Goal: Task Accomplishment & Management: Use online tool/utility

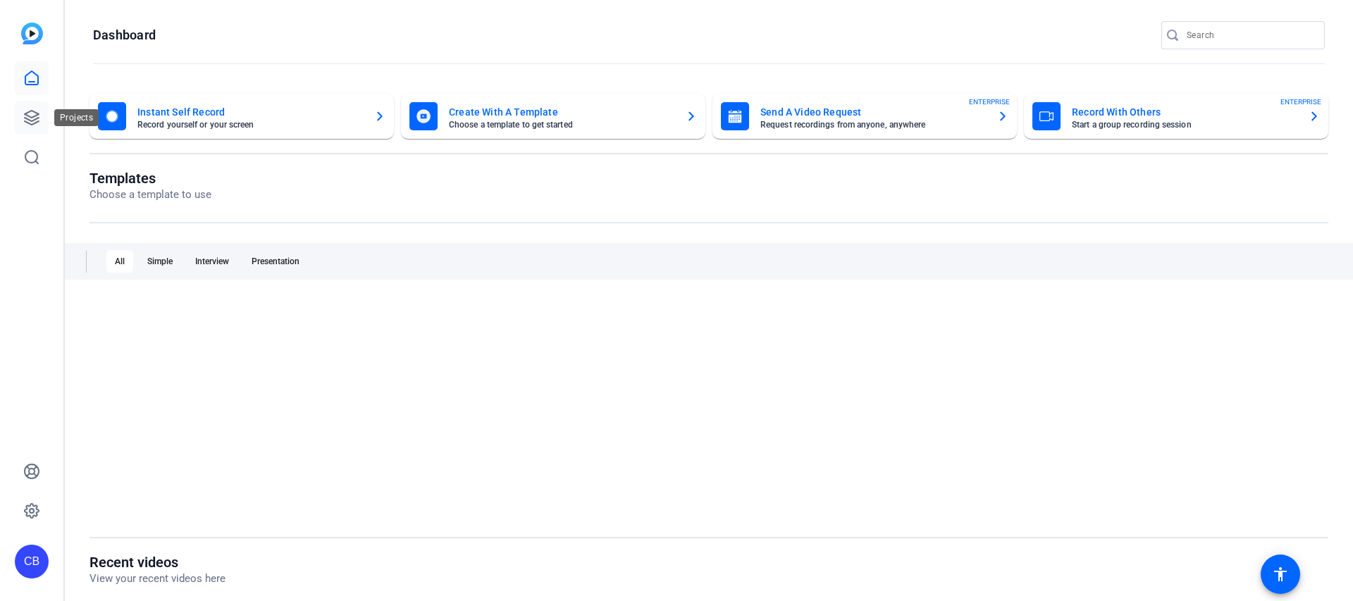
click at [23, 118] on icon at bounding box center [31, 117] width 17 height 17
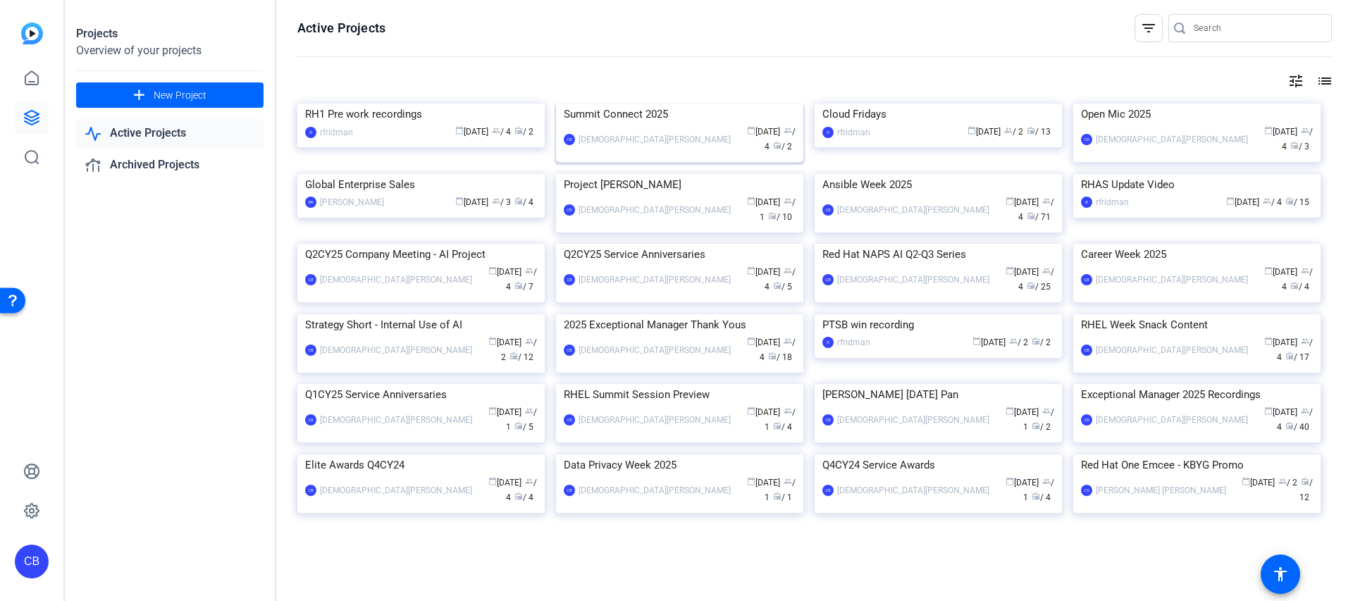
click at [675, 104] on img at bounding box center [679, 104] width 247 height 0
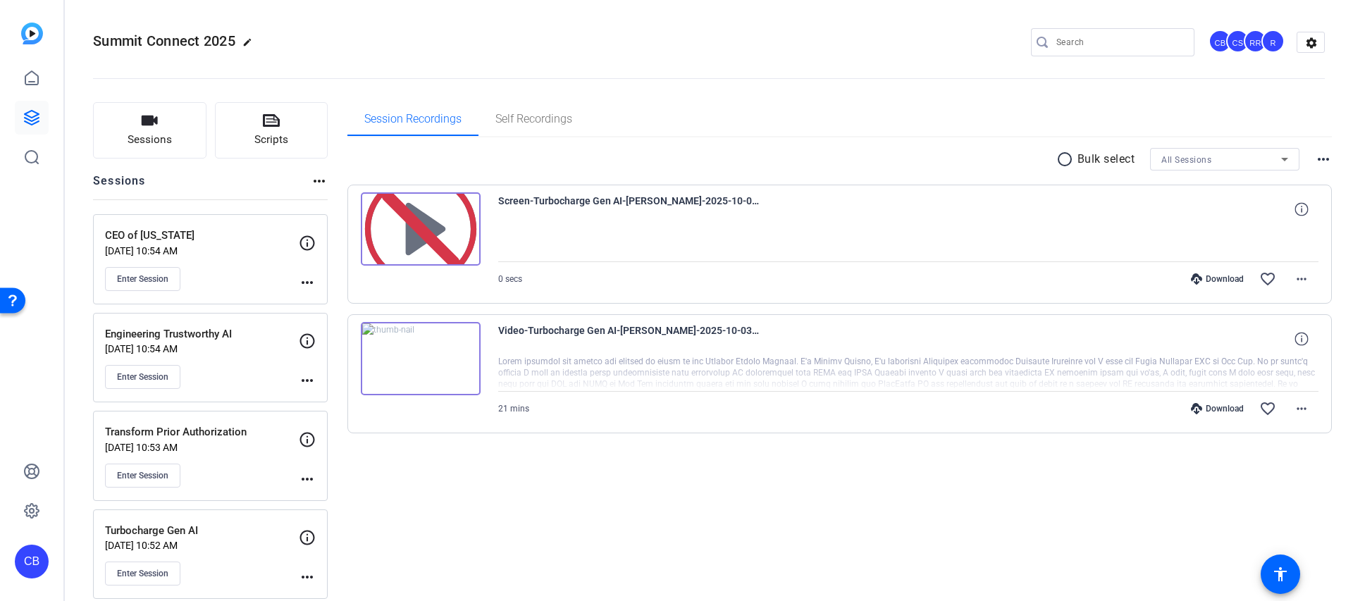
scroll to position [16, 0]
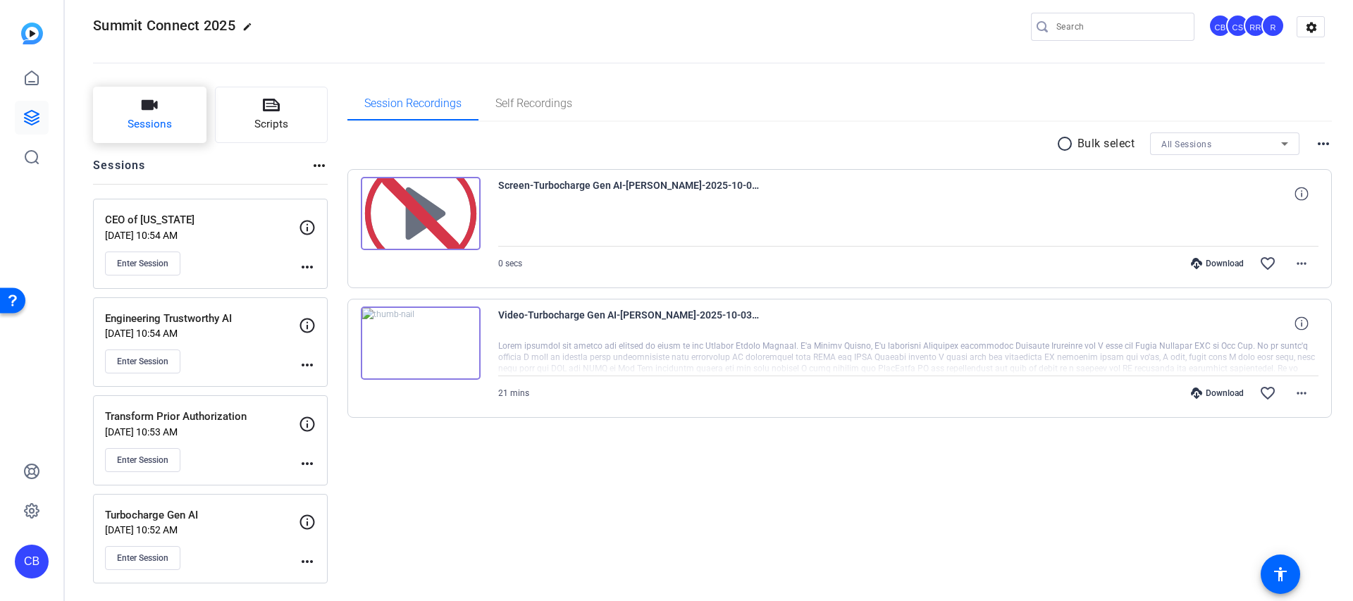
click at [169, 137] on button "Sessions" at bounding box center [149, 115] width 113 height 56
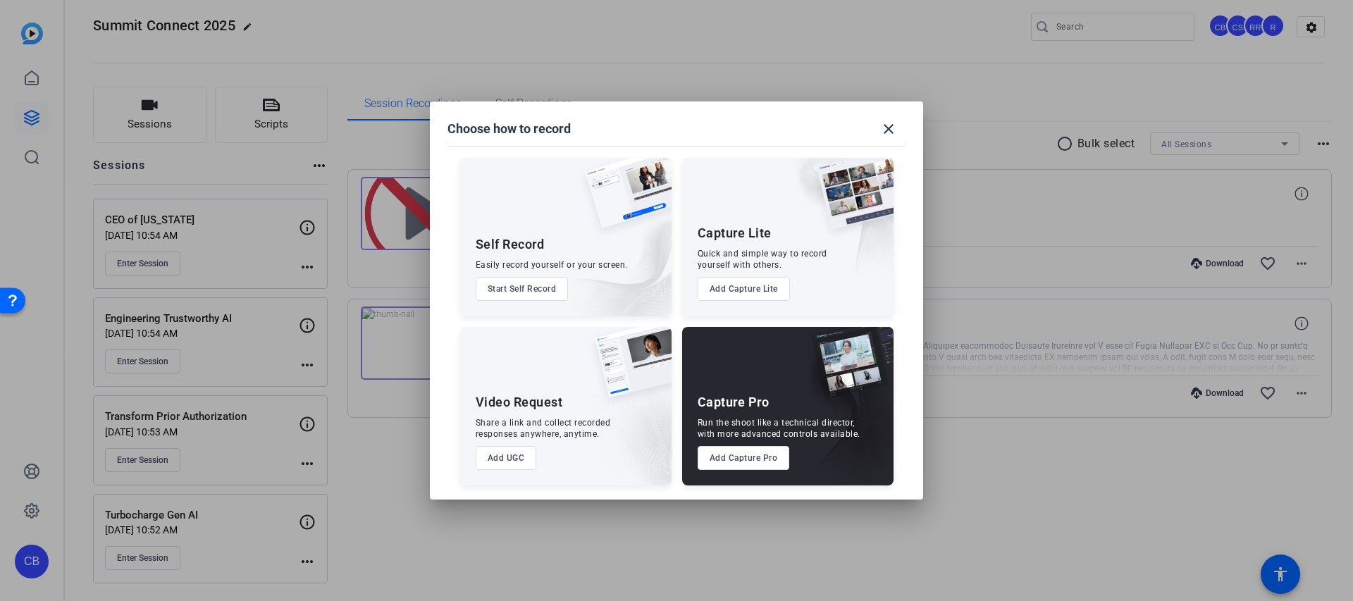
click at [737, 450] on button "Add Capture Pro" at bounding box center [744, 458] width 92 height 24
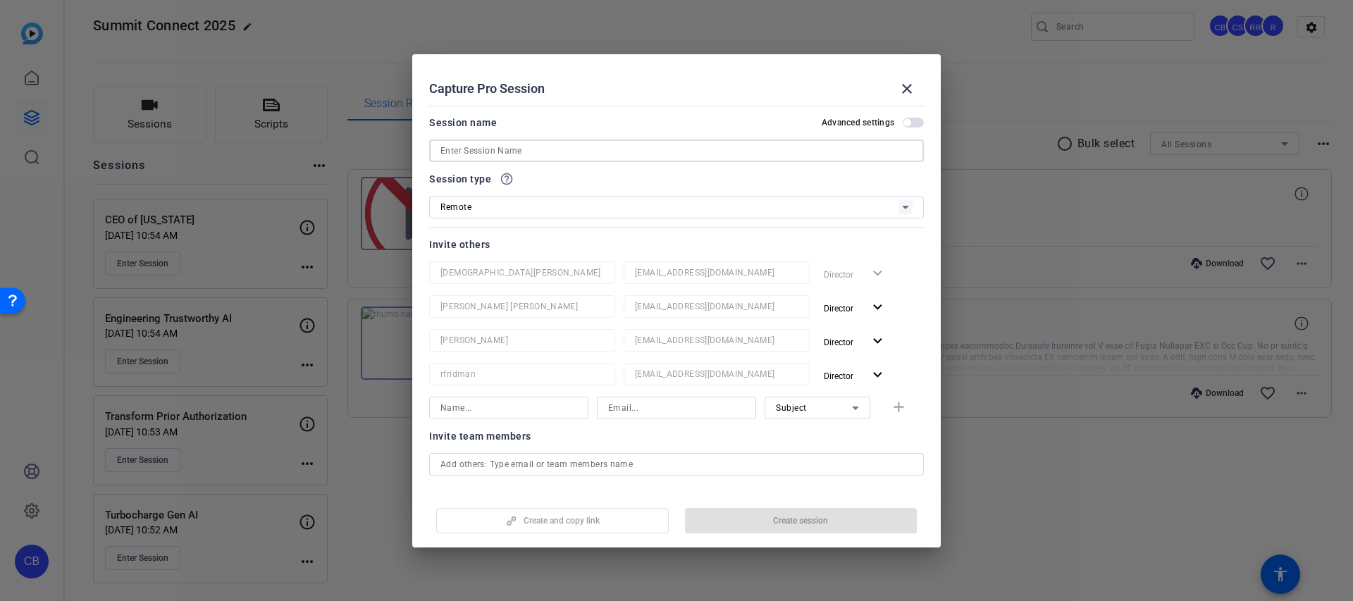
drag, startPoint x: 477, startPoint y: 146, endPoint x: 482, endPoint y: 152, distance: 8.0
click at [477, 146] on input at bounding box center [677, 150] width 472 height 17
paste input "ransforming Business Operations"
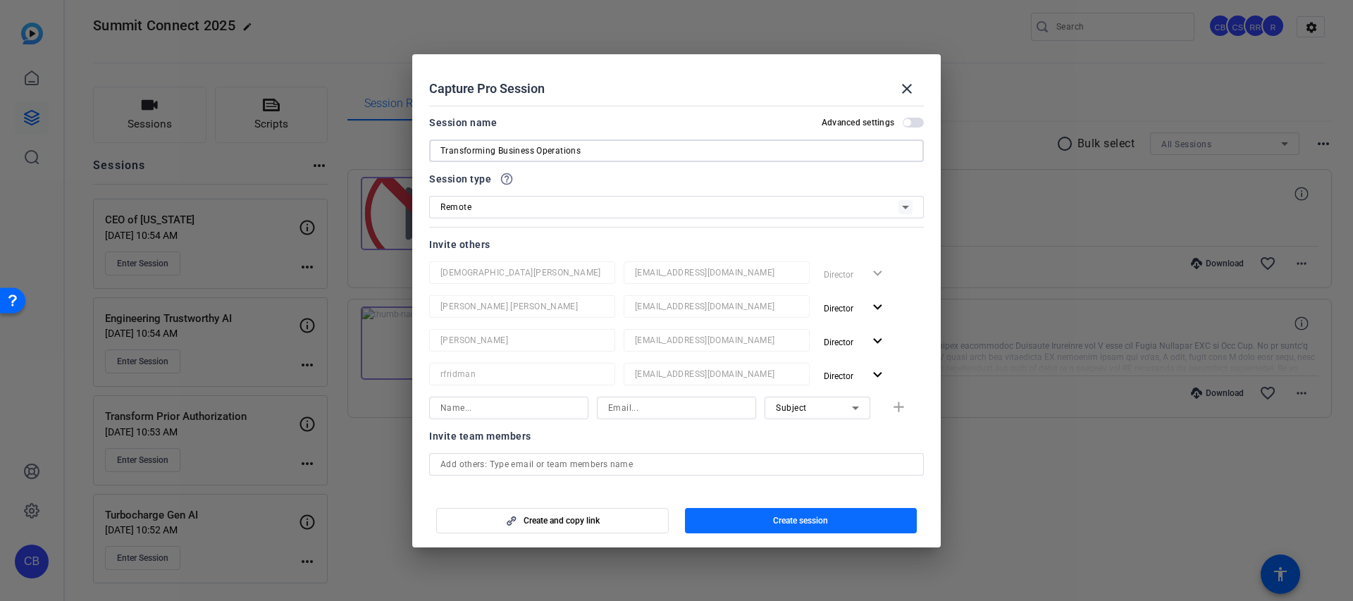
type input "Transforming Business Operations"
click at [808, 524] on span "Create session" at bounding box center [800, 520] width 55 height 11
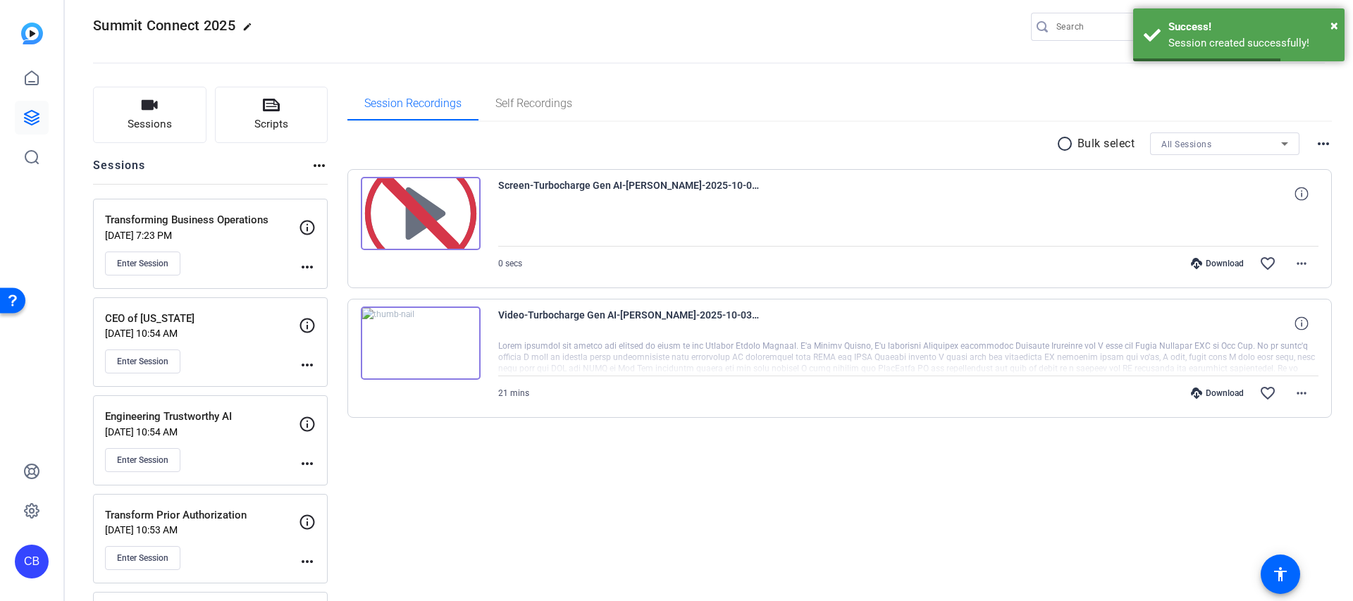
click at [304, 264] on mat-icon "more_horiz" at bounding box center [307, 267] width 17 height 17
click at [339, 285] on span "Edit Session" at bounding box center [342, 287] width 64 height 17
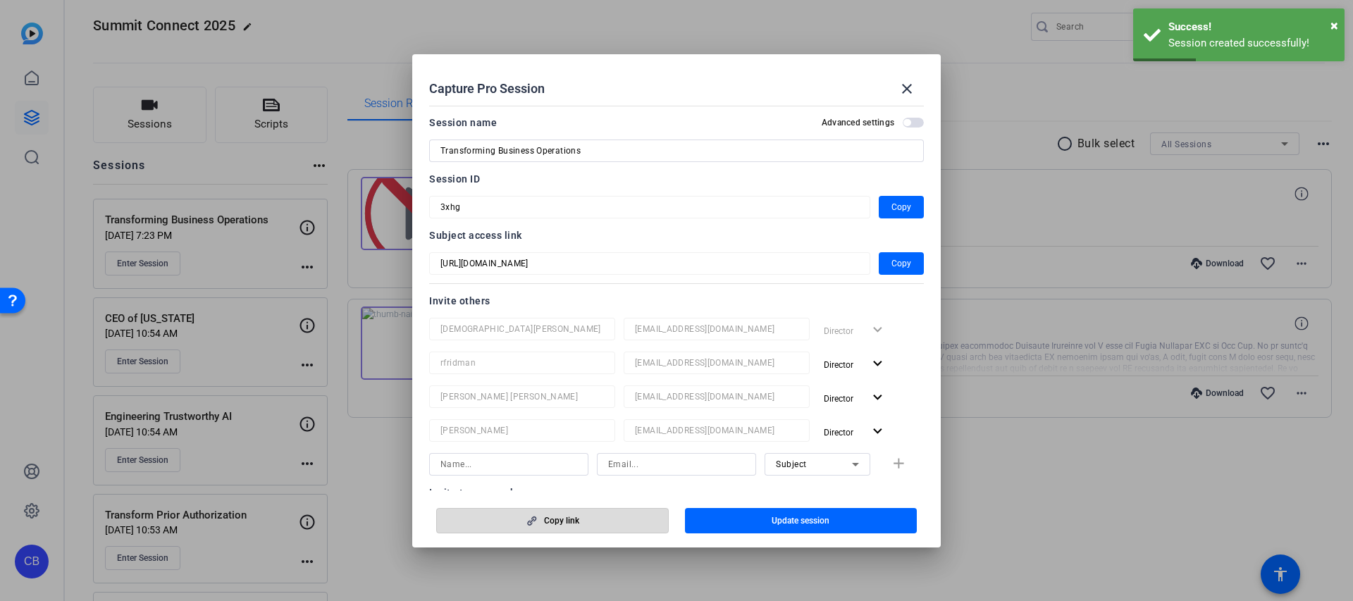
click at [571, 526] on span "button" at bounding box center [552, 521] width 231 height 34
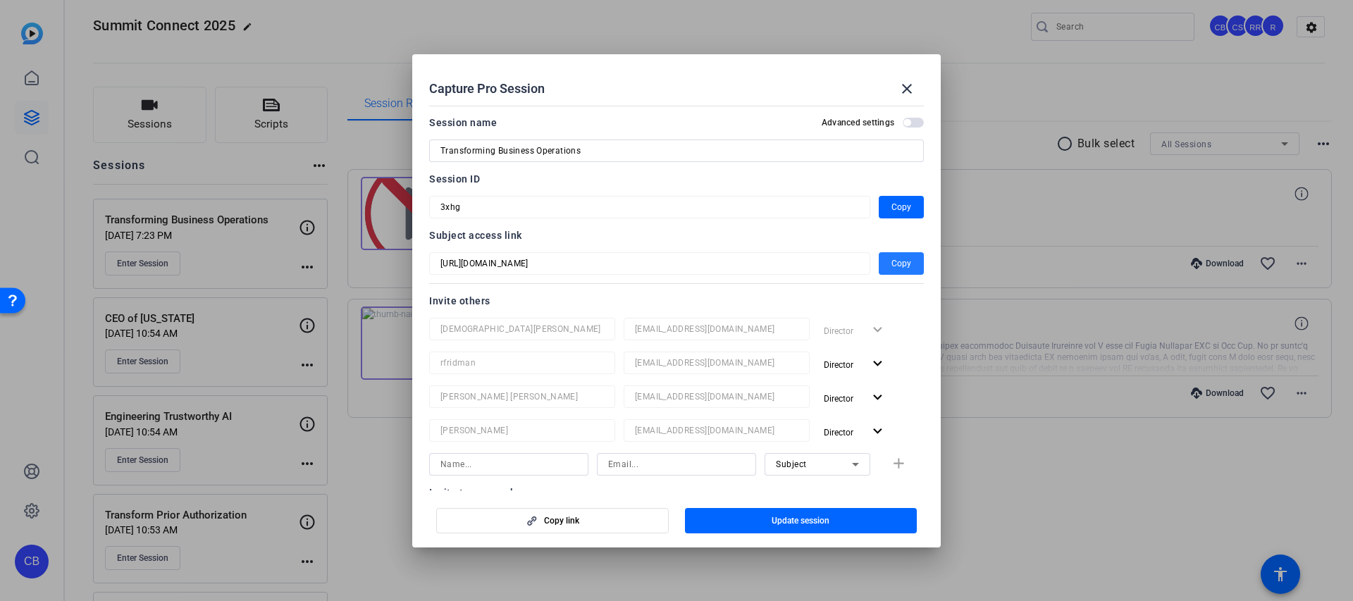
click at [902, 265] on span "Copy" at bounding box center [902, 263] width 20 height 17
click at [911, 91] on mat-icon "close" at bounding box center [907, 88] width 17 height 17
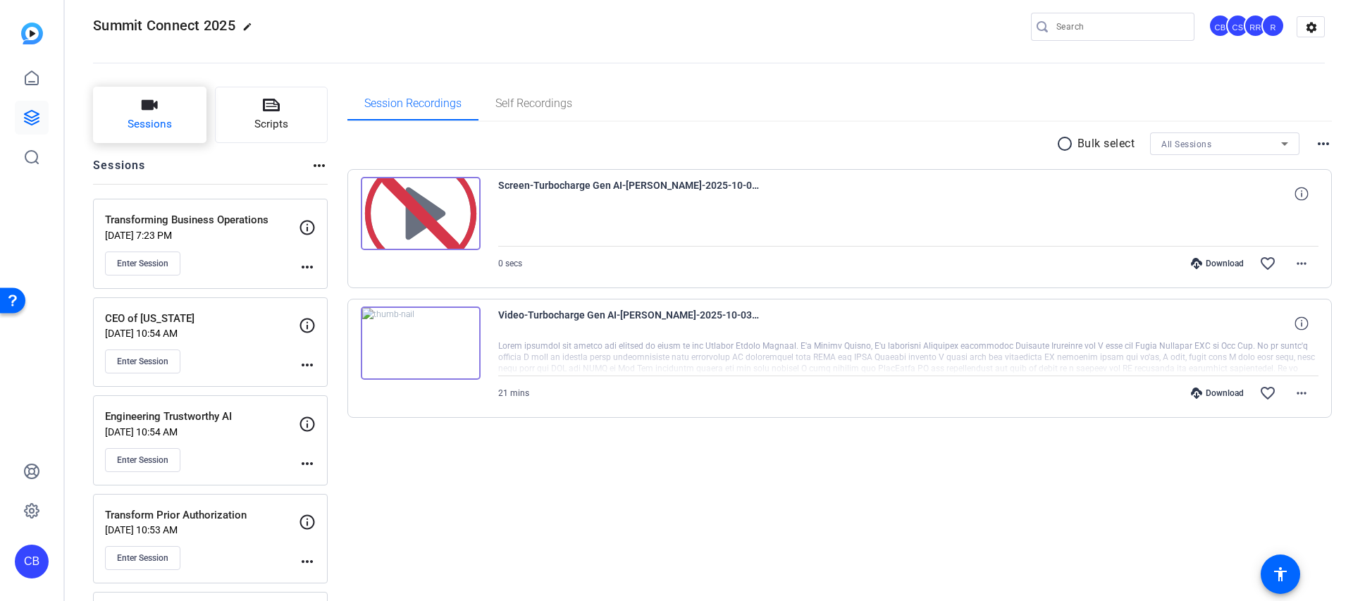
click at [154, 102] on icon "button" at bounding box center [149, 105] width 17 height 17
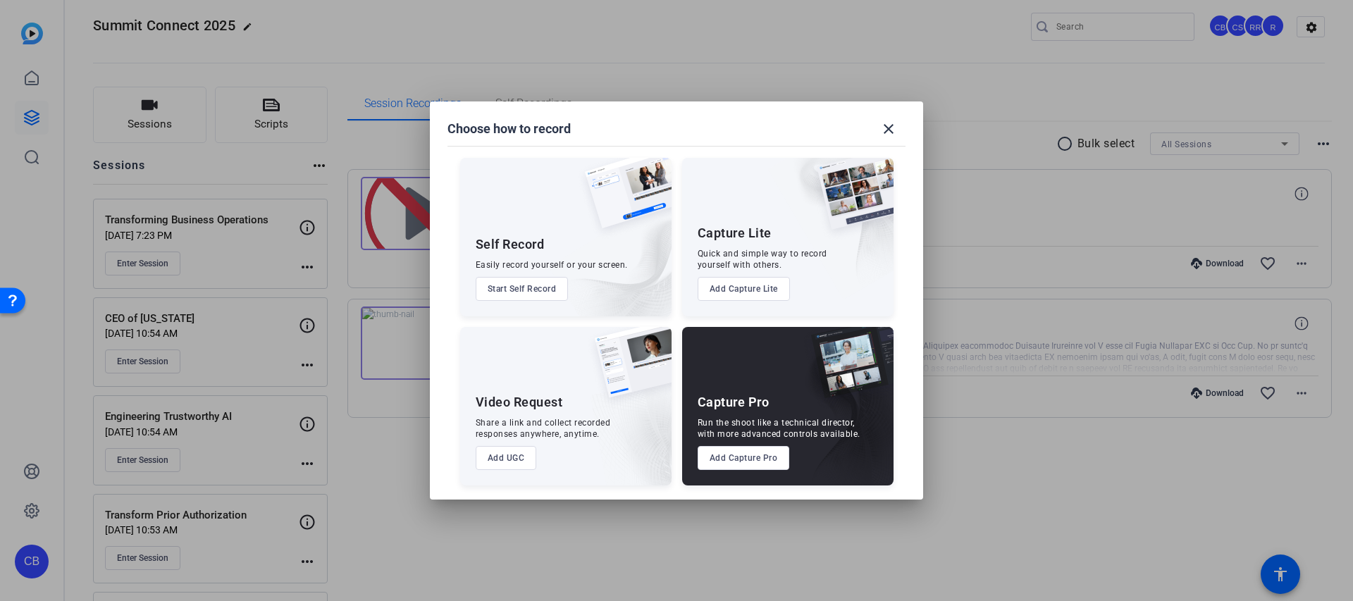
click at [735, 454] on button "Add Capture Pro" at bounding box center [744, 458] width 92 height 24
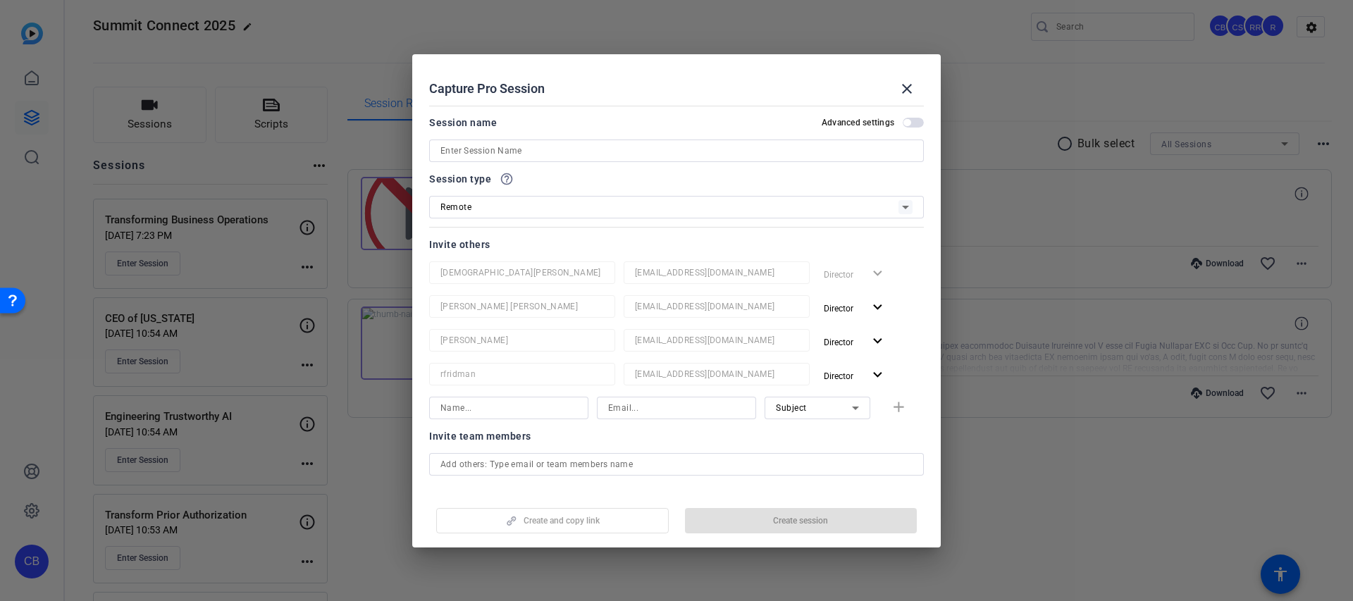
click at [491, 148] on input at bounding box center [677, 150] width 472 height 17
paste input "Overcoming Enterprise Developer Friction"
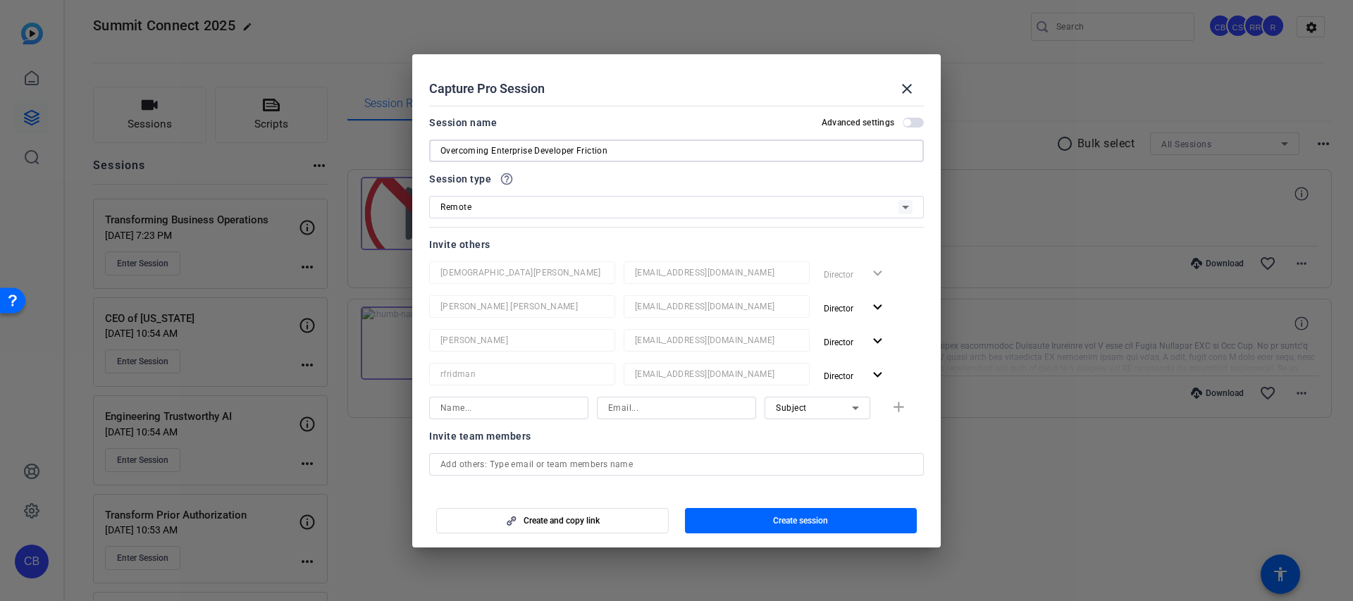
type input "Overcoming Enterprise Developer Friction"
click at [777, 521] on span "Create session" at bounding box center [800, 520] width 55 height 11
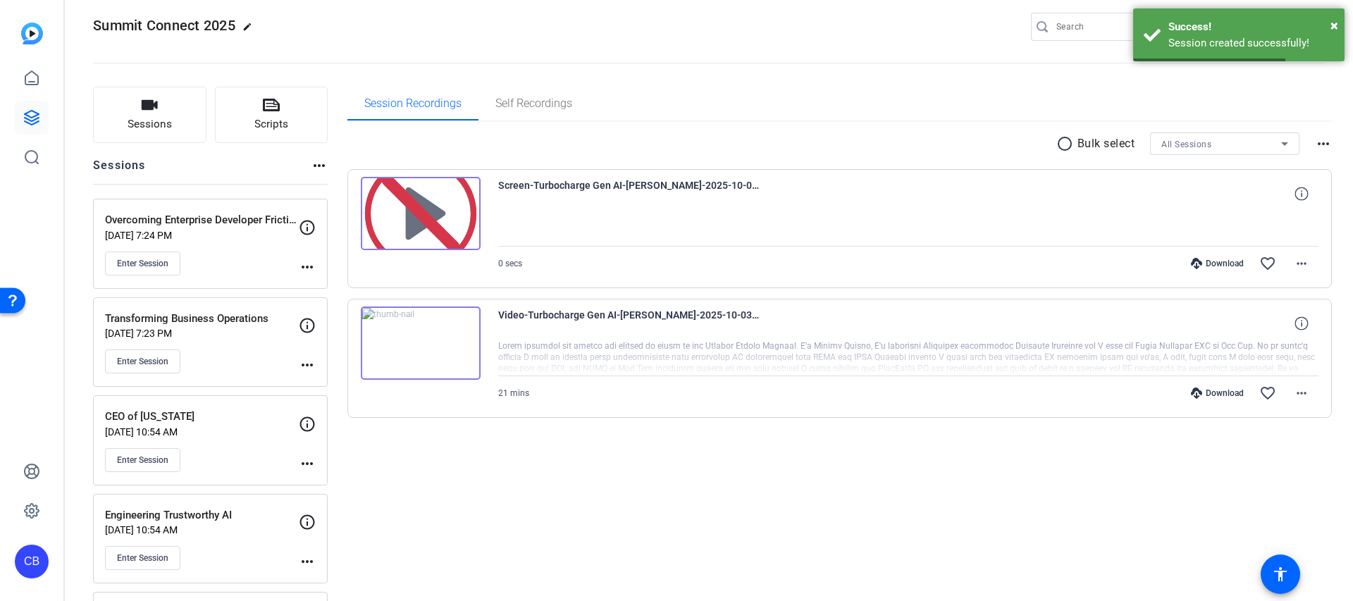
click at [303, 269] on mat-icon "more_horiz" at bounding box center [307, 267] width 17 height 17
click at [328, 285] on span "Edit Session" at bounding box center [342, 287] width 64 height 17
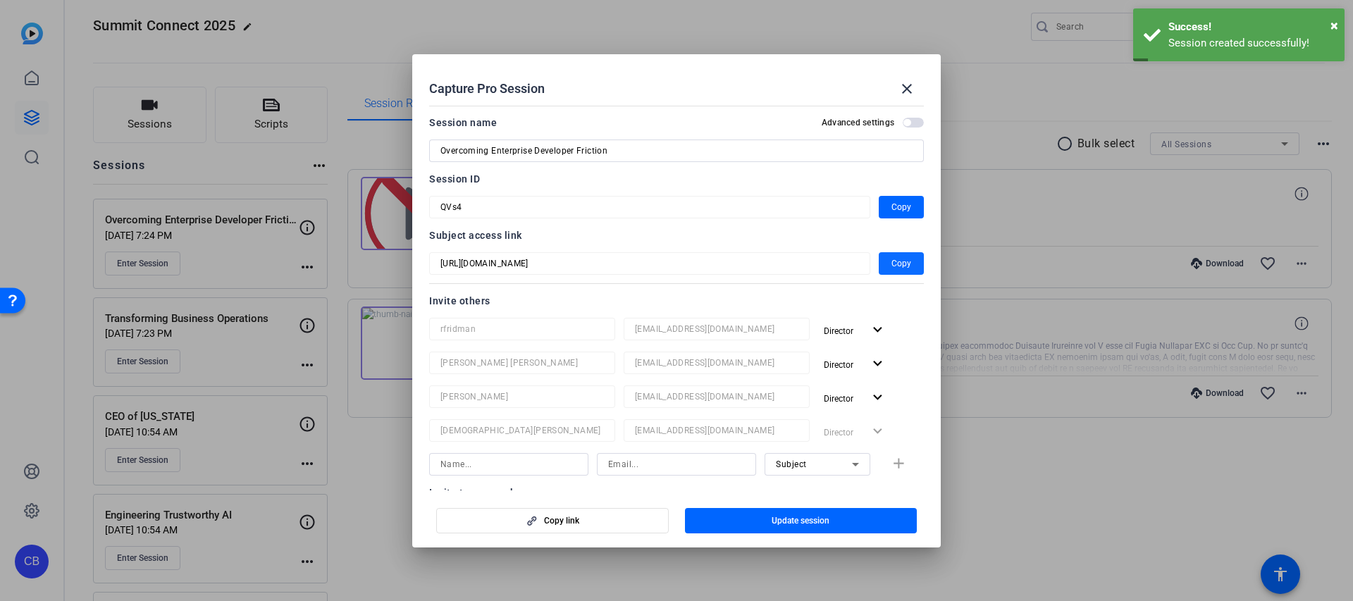
click at [891, 278] on span "button" at bounding box center [901, 264] width 45 height 34
